Goal: Find specific page/section: Find specific page/section

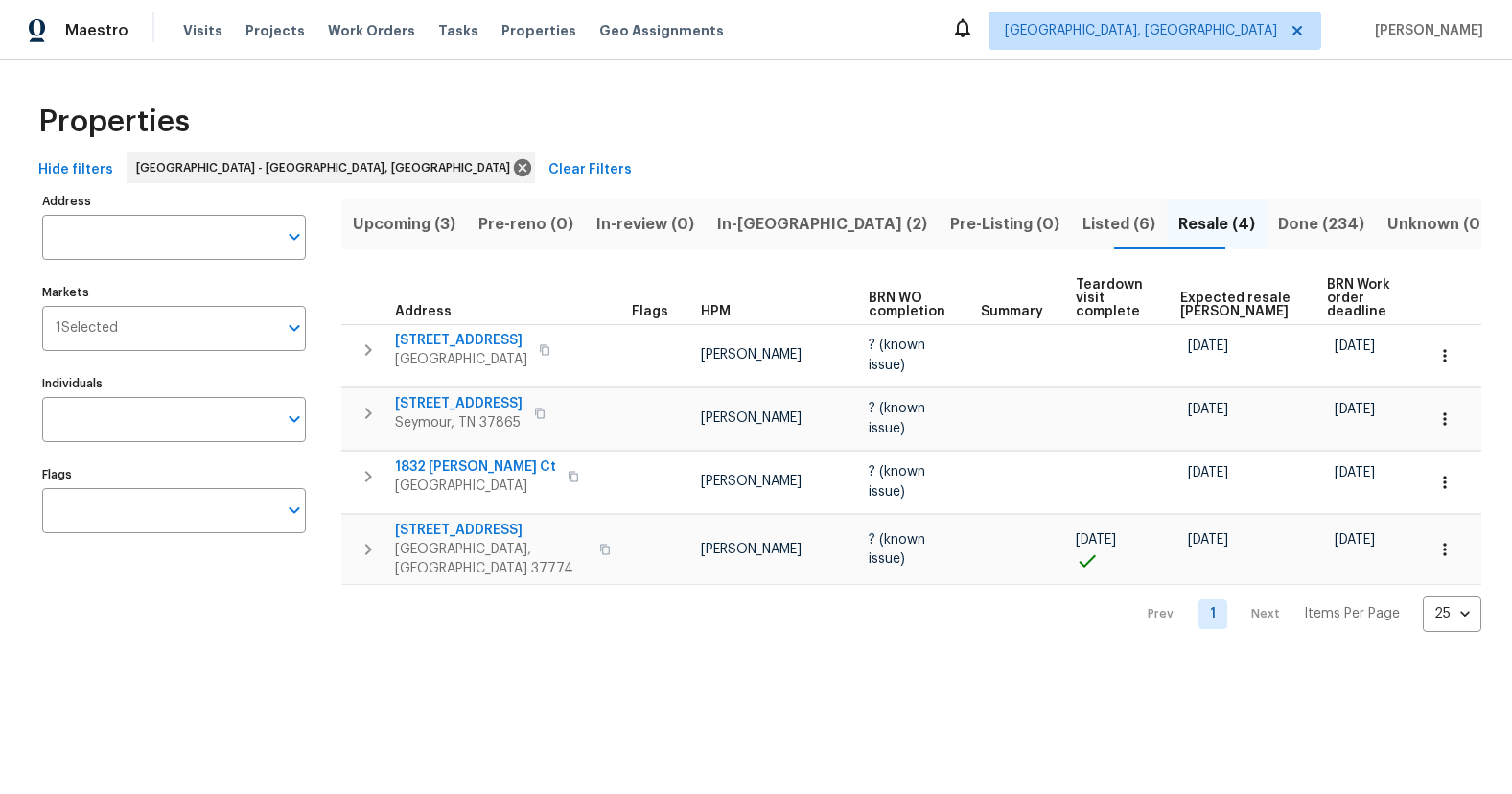
click at [810, 232] on span "In-[GEOGRAPHIC_DATA] (2)" at bounding box center [822, 224] width 210 height 26
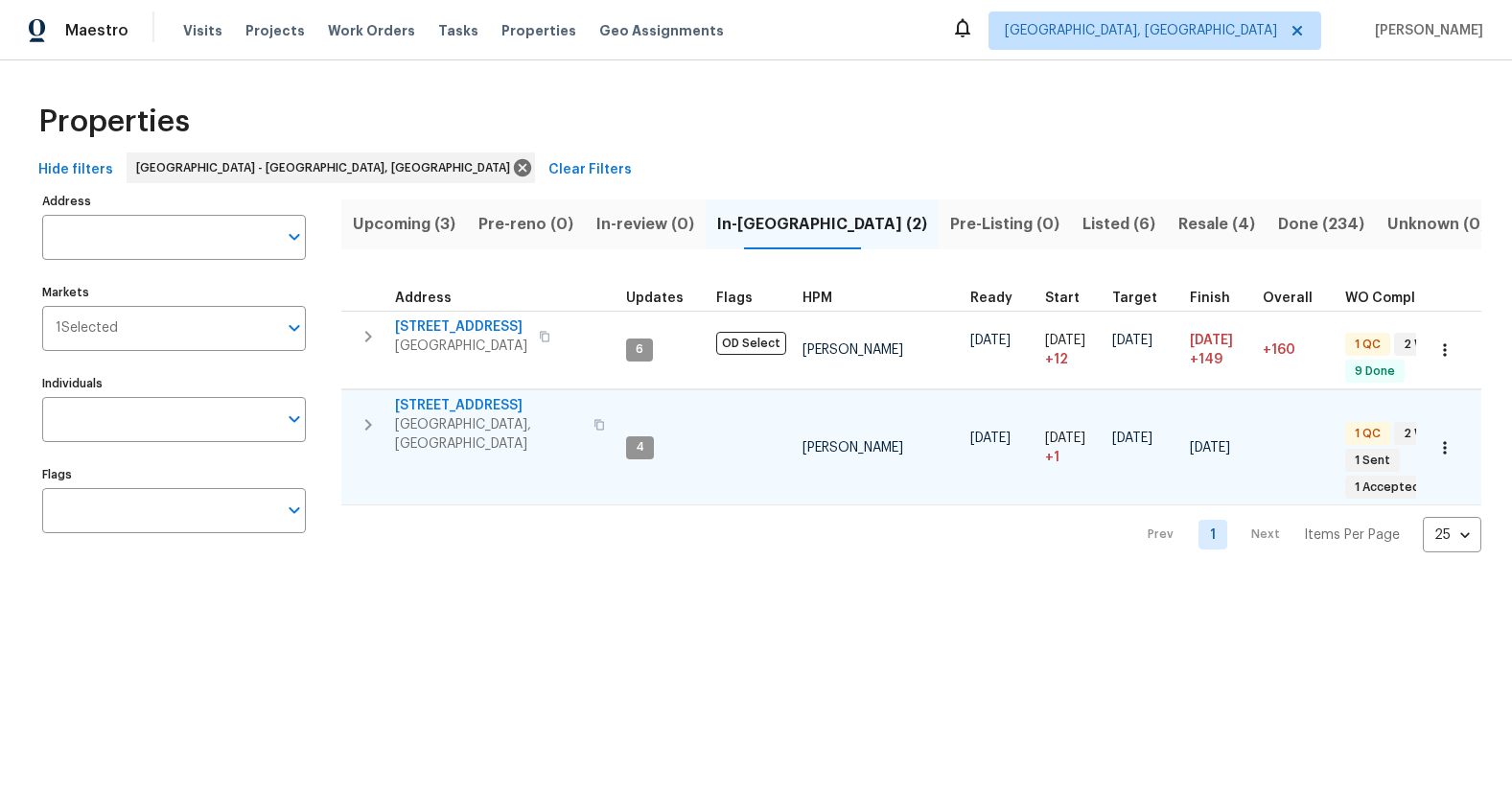
click at [477, 411] on span "4228 Miracle Ln" at bounding box center [488, 406] width 187 height 20
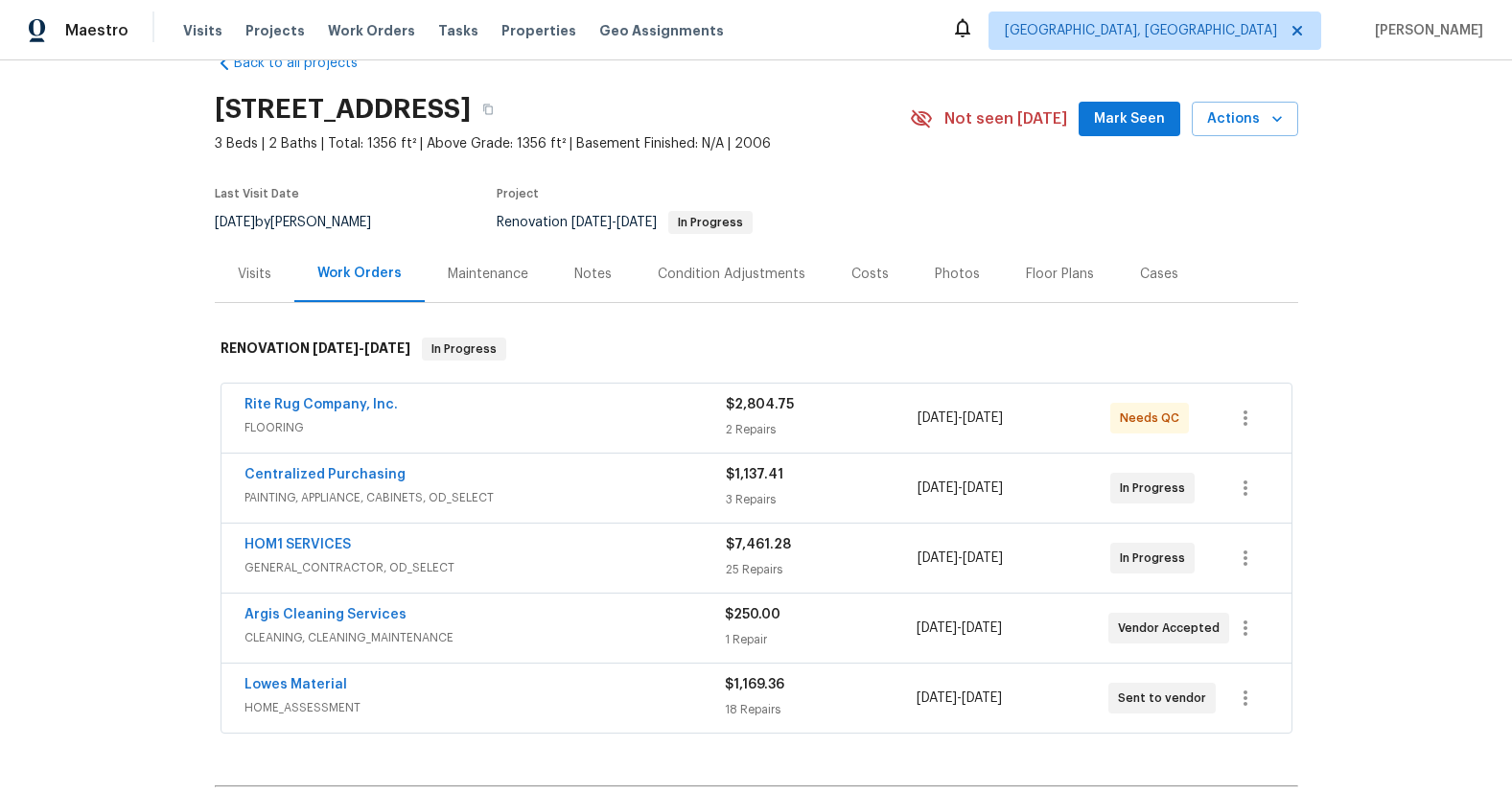
scroll to position [148, 0]
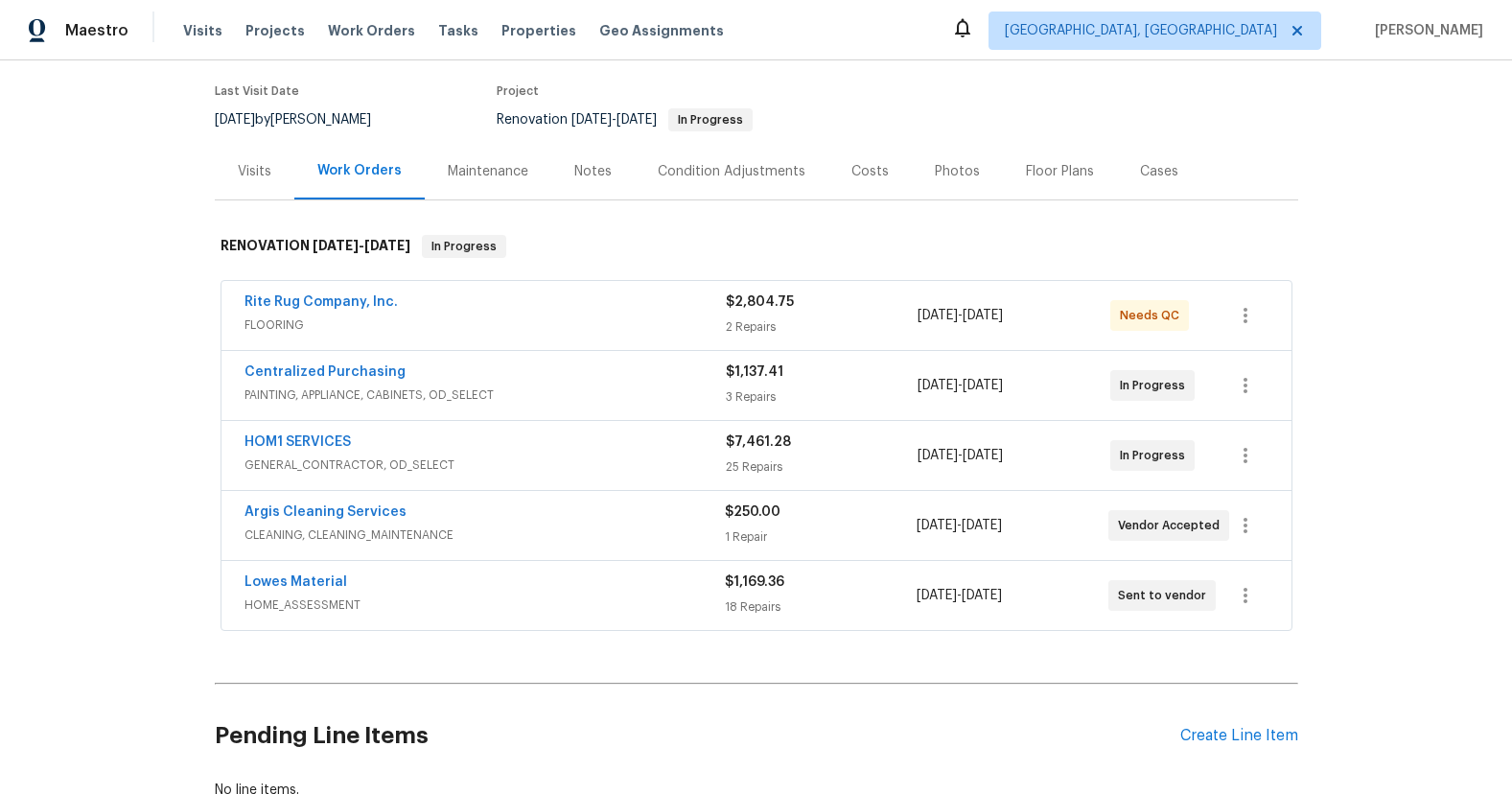
click at [505, 450] on div "HOM1 SERVICES" at bounding box center [485, 444] width 481 height 23
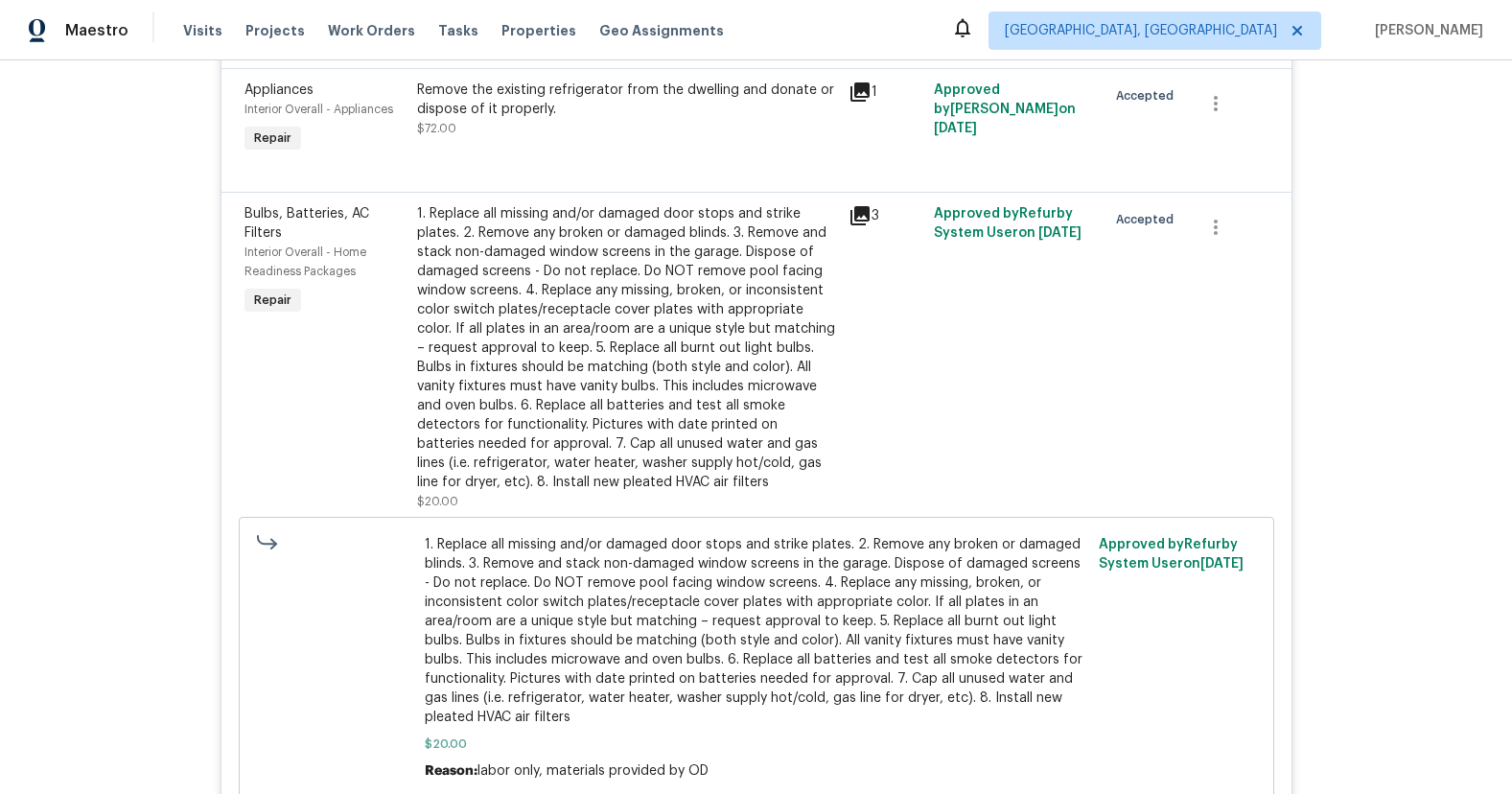
scroll to position [4642, 0]
